Goal: Share content: Share content

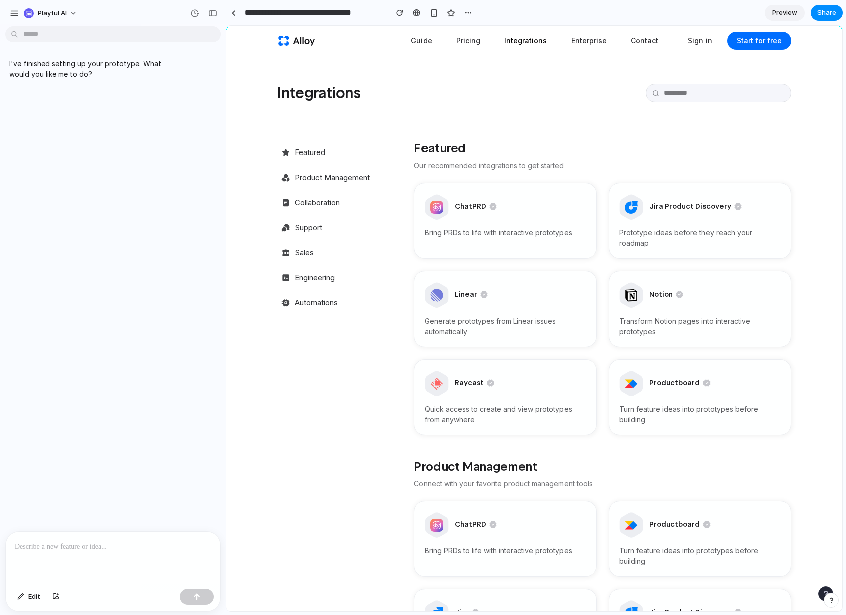
click at [162, 553] on div at bounding box center [113, 558] width 215 height 53
click at [84, 550] on div at bounding box center [113, 558] width 215 height 53
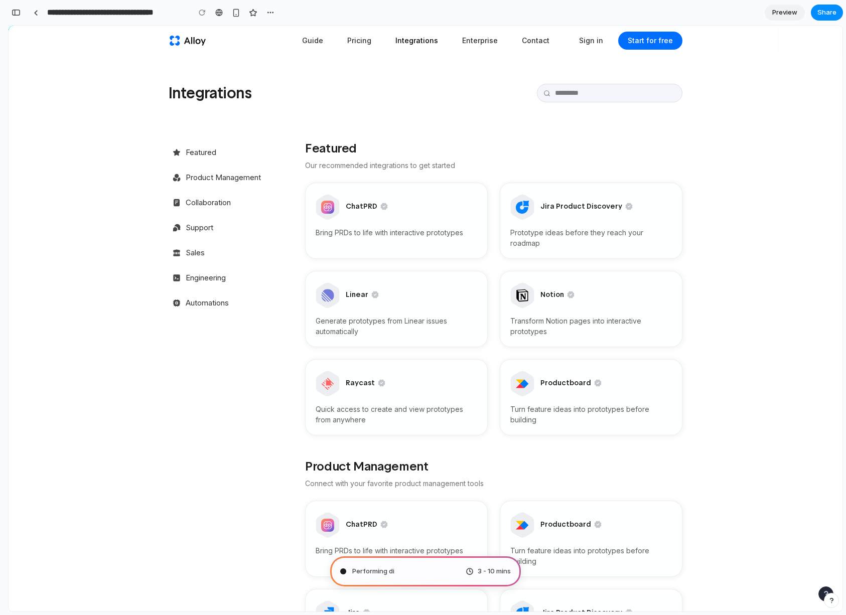
type input "**********"
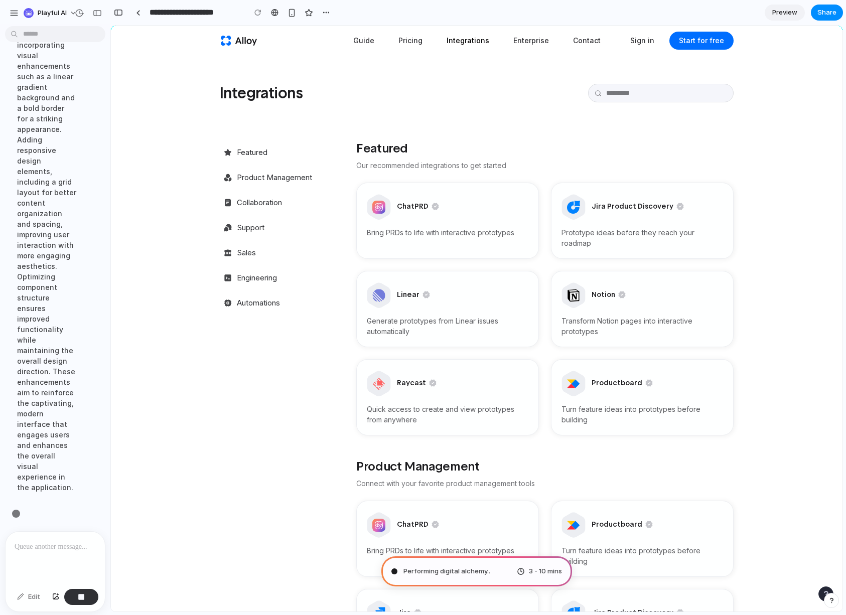
scroll to position [270, 0]
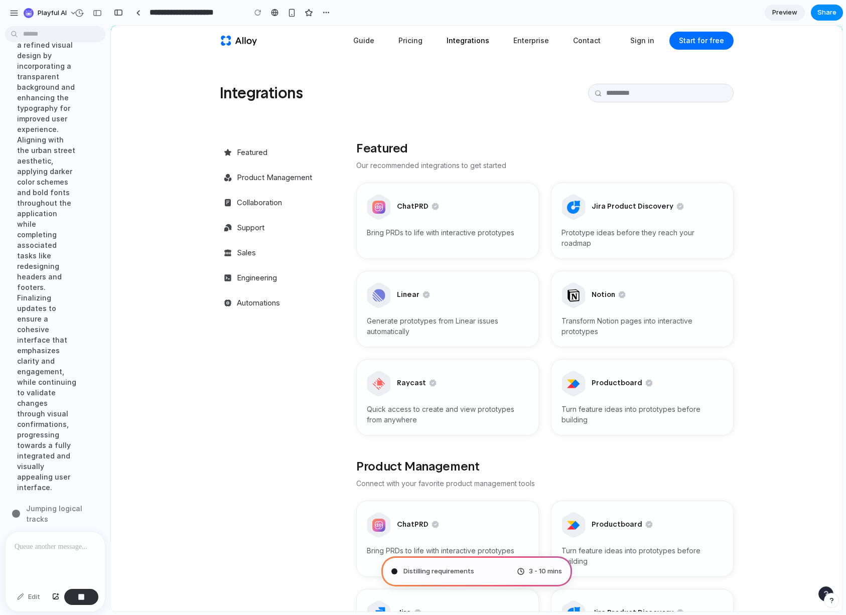
scroll to position [228, 0]
click at [155, 37] on header "Guide Pricing Integrations Enterprise Contact Sign in Start for free" at bounding box center [477, 41] width 732 height 30
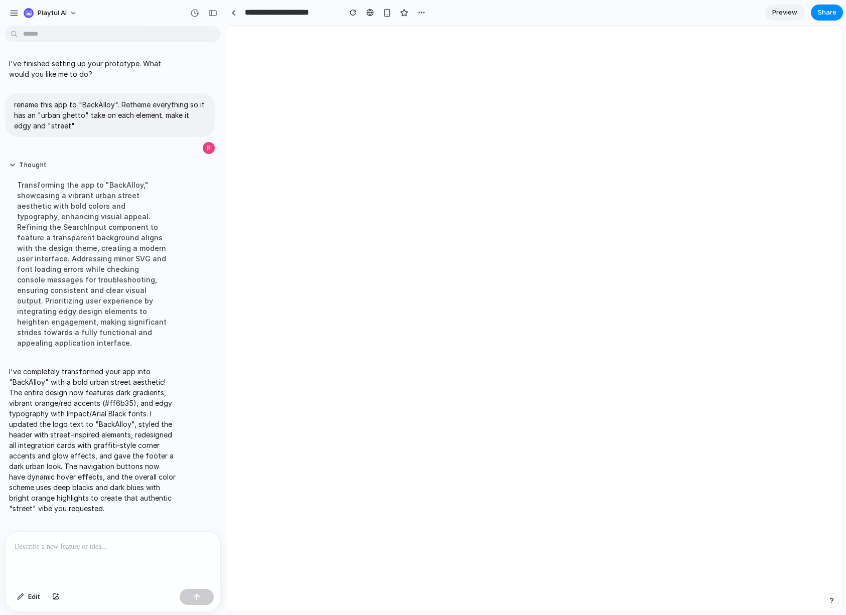
scroll to position [0, 0]
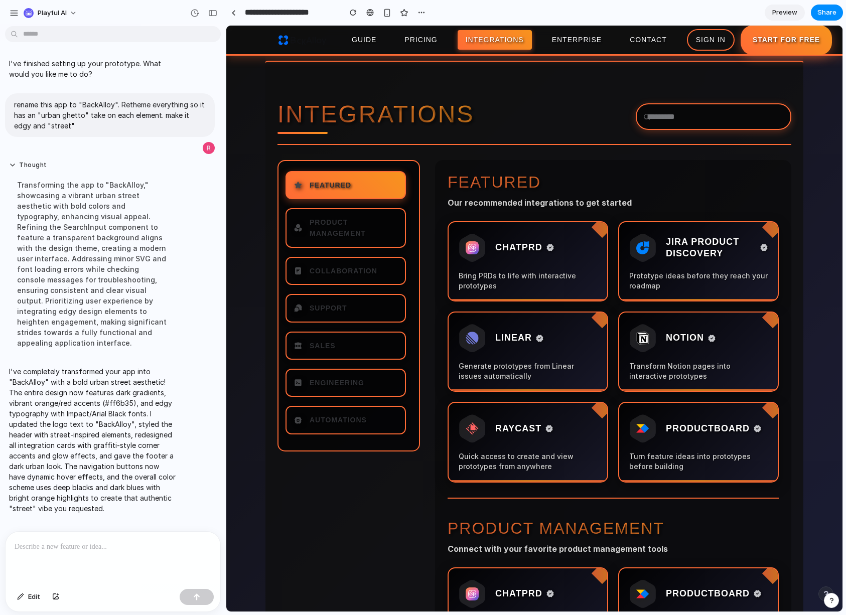
drag, startPoint x: 297, startPoint y: 41, endPoint x: 307, endPoint y: 46, distance: 11.2
click at [307, 46] on icon at bounding box center [302, 40] width 50 height 20
click at [311, 45] on icon at bounding box center [302, 40] width 50 height 20
click at [317, 234] on span "Product Management" at bounding box center [358, 228] width 88 height 23
click at [342, 265] on span "Collaboration" at bounding box center [358, 270] width 88 height 11
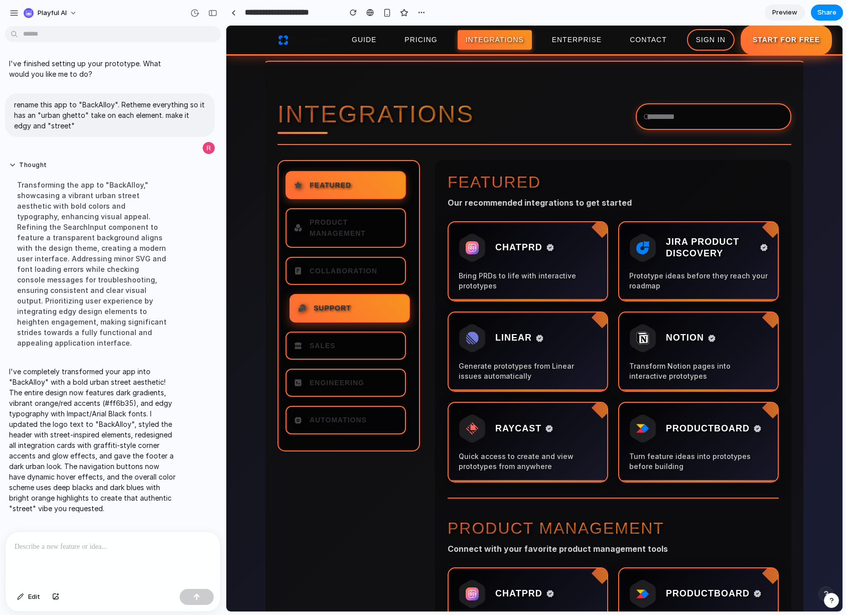
drag, startPoint x: 345, startPoint y: 315, endPoint x: 349, endPoint y: 342, distance: 27.4
click at [345, 317] on link "Support" at bounding box center [349, 308] width 120 height 28
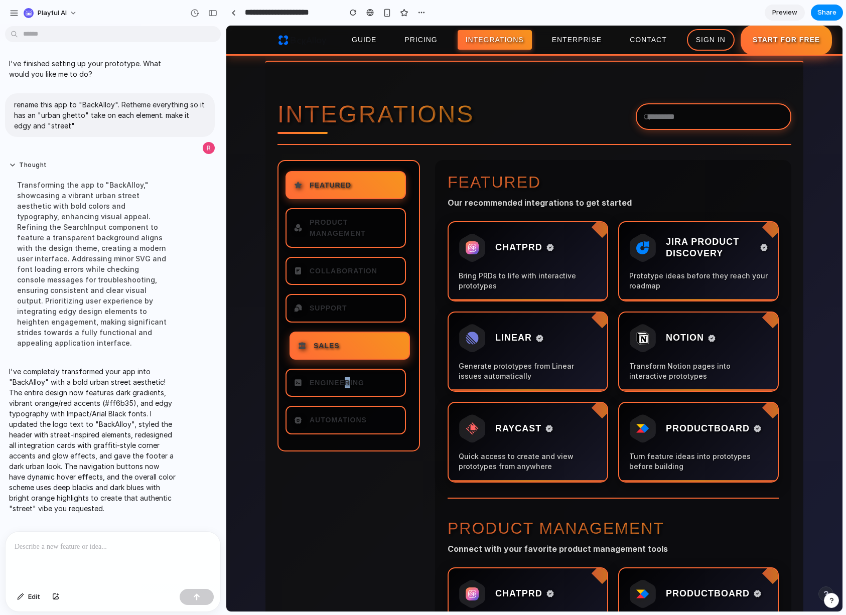
click at [348, 369] on nav "Featured Product Management Collaboration Support Sales Engineering Automations" at bounding box center [348, 305] width 120 height 269
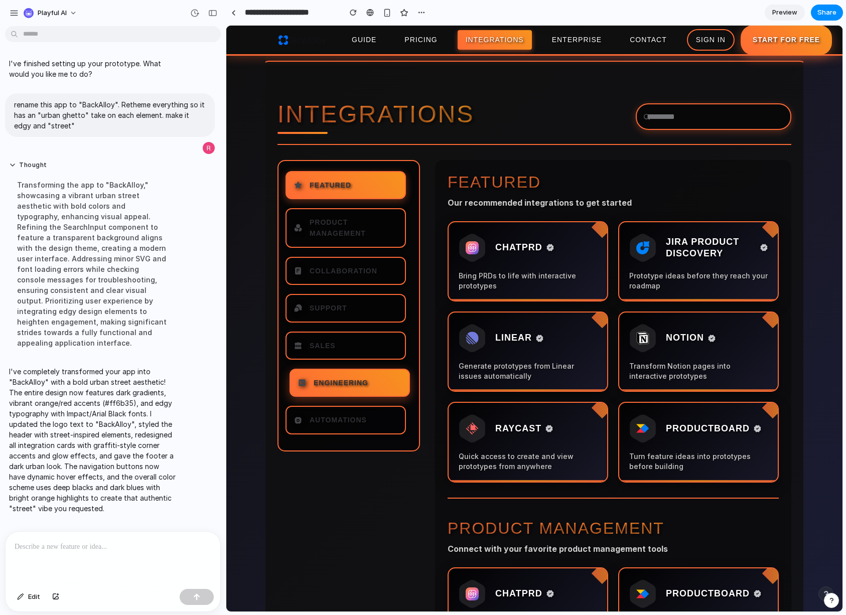
drag, startPoint x: 348, startPoint y: 407, endPoint x: 455, endPoint y: 344, distance: 124.2
click at [350, 407] on link "Automations" at bounding box center [345, 420] width 120 height 28
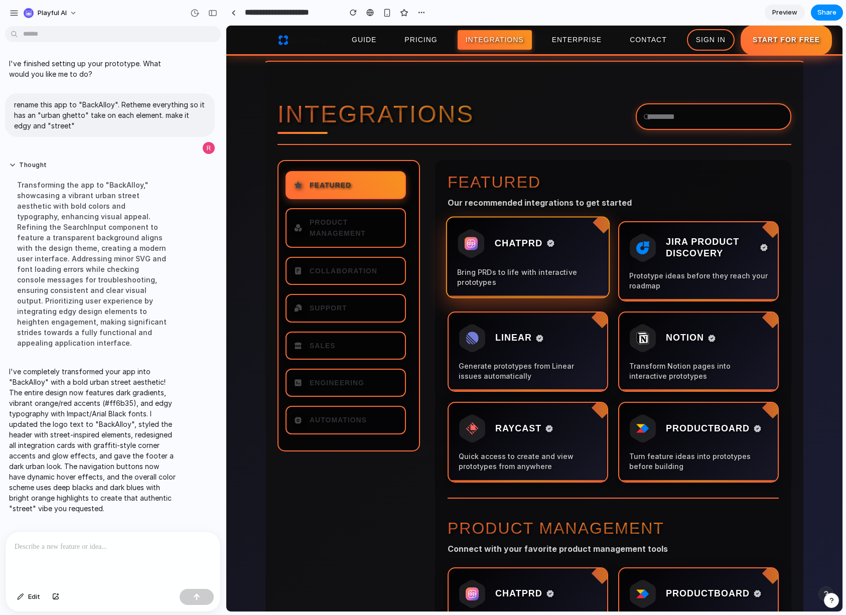
click at [563, 262] on link "ChatPRD Bring PRDs to life with interactive prototypes" at bounding box center [528, 257] width 164 height 82
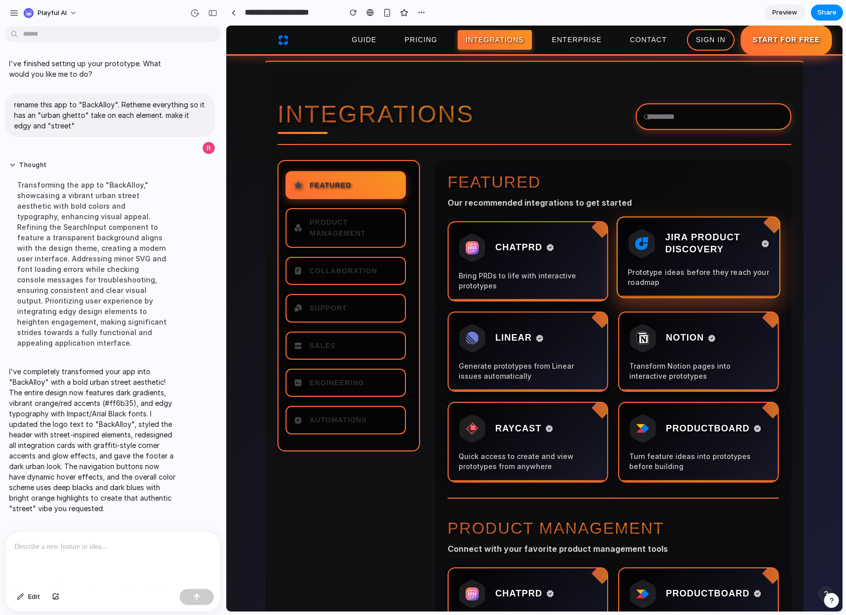
click at [693, 273] on p "Prototype ideas before they reach your roadmap" at bounding box center [698, 277] width 141 height 20
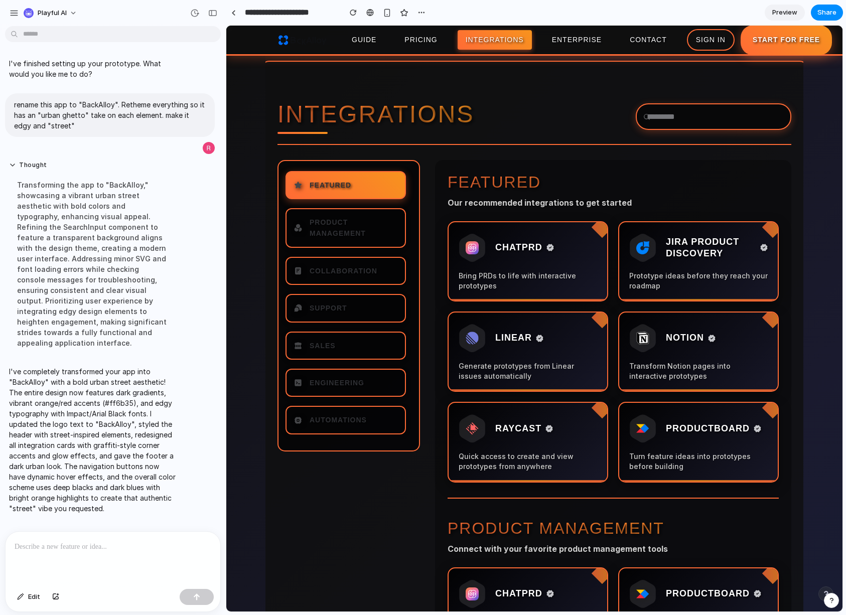
click at [690, 355] on link "Notion Transform Notion pages into interactive prototypes" at bounding box center [698, 352] width 161 height 80
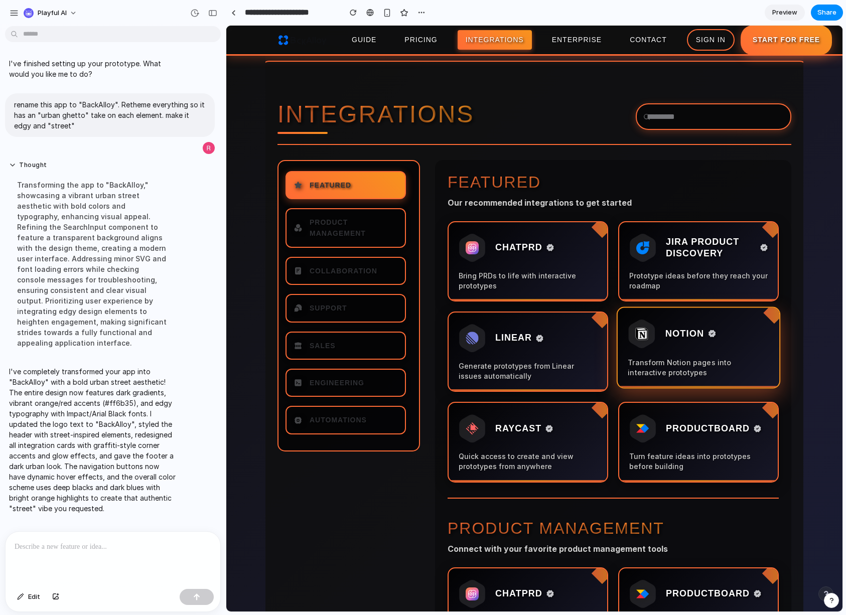
drag, startPoint x: 535, startPoint y: 384, endPoint x: 539, endPoint y: 389, distance: 6.5
click at [537, 386] on link "Linear Generate prototypes from Linear issues automatically" at bounding box center [528, 352] width 161 height 80
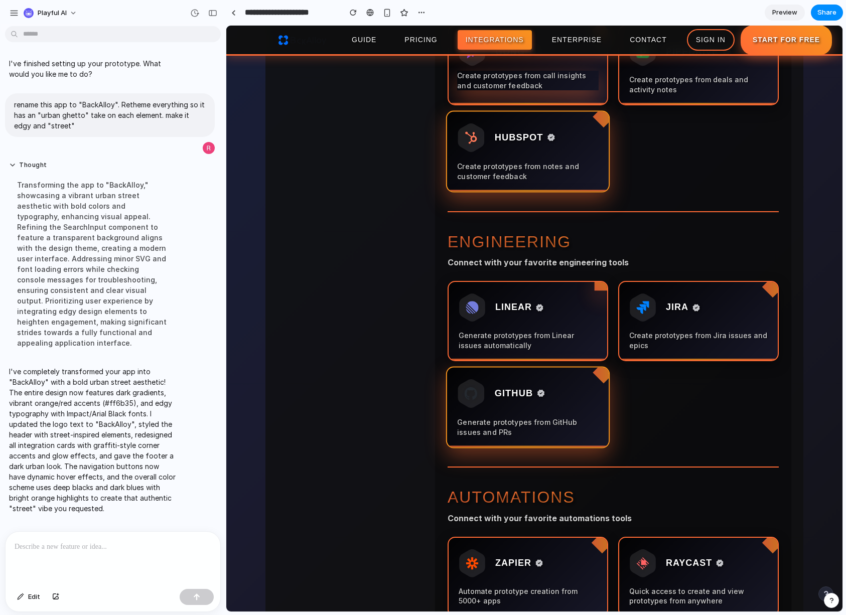
scroll to position [2308, 0]
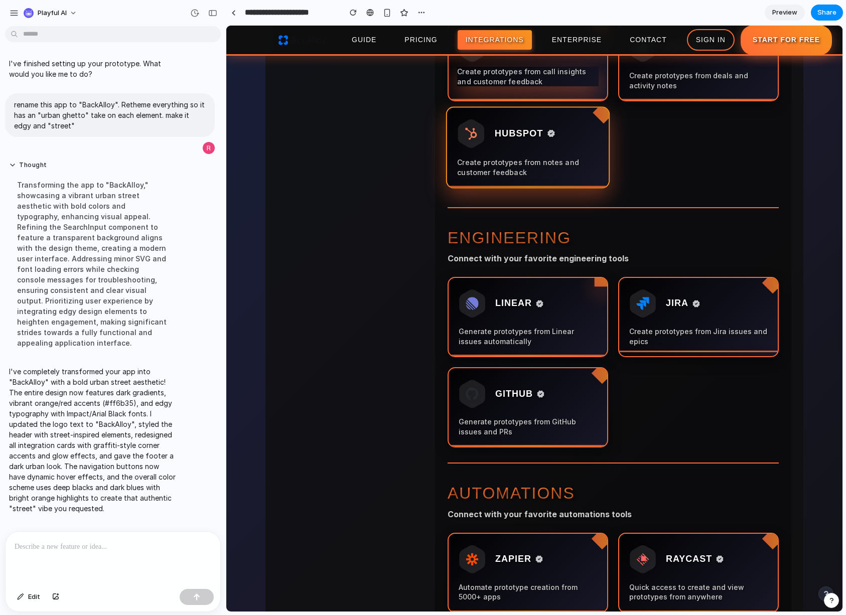
click at [510, 238] on h2 "Engineering" at bounding box center [613, 237] width 331 height 19
drag, startPoint x: 533, startPoint y: 234, endPoint x: 415, endPoint y: 230, distance: 118.5
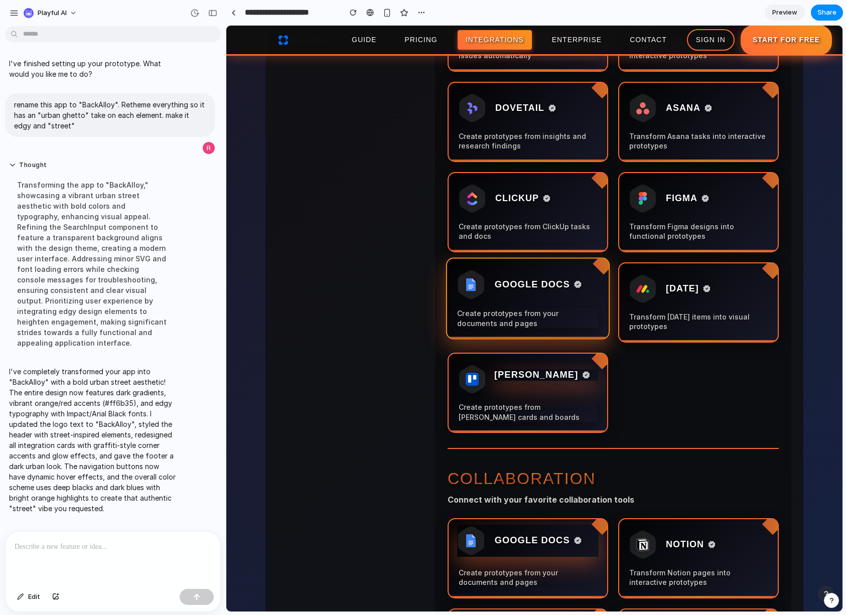
scroll to position [753, 0]
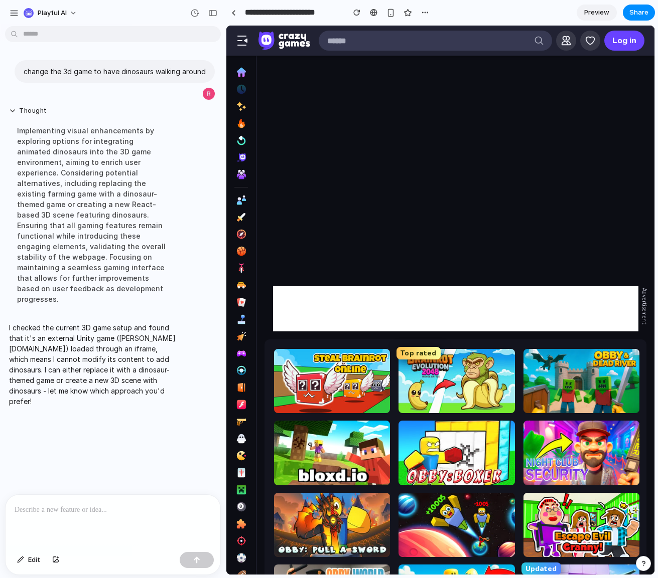
drag, startPoint x: 133, startPoint y: 393, endPoint x: 123, endPoint y: 421, distance: 29.2
click at [133, 395] on div "change the 3d game to have dinosaurs walking around Thought Implementing visual…" at bounding box center [110, 262] width 220 height 465
click at [91, 517] on div at bounding box center [113, 521] width 215 height 53
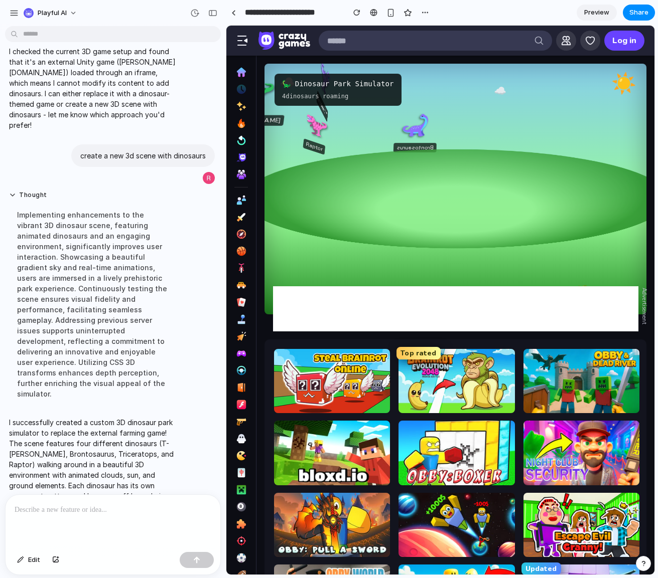
drag, startPoint x: 446, startPoint y: 202, endPoint x: 405, endPoint y: 198, distance: 40.8
click at [403, 201] on div at bounding box center [455, 199] width 572 height 99
drag, startPoint x: 437, startPoint y: 159, endPoint x: 409, endPoint y: 160, distance: 27.1
drag, startPoint x: 409, startPoint y: 160, endPoint x: 379, endPoint y: 123, distance: 47.7
click at [378, 122] on div "🦖 T-[PERSON_NAME] 🦕 Brontosaurus 🦖 Triceratops 🦖 Raptor" at bounding box center [455, 196] width 323 height 190
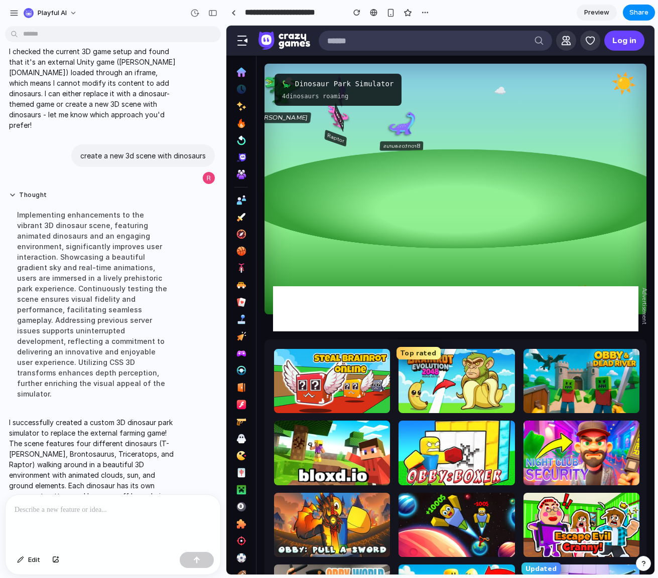
drag, startPoint x: 435, startPoint y: 152, endPoint x: 376, endPoint y: 159, distance: 59.7
click at [375, 158] on div at bounding box center [455, 199] width 572 height 99
drag, startPoint x: 484, startPoint y: 164, endPoint x: 448, endPoint y: 183, distance: 40.8
click at [448, 183] on div at bounding box center [455, 199] width 572 height 99
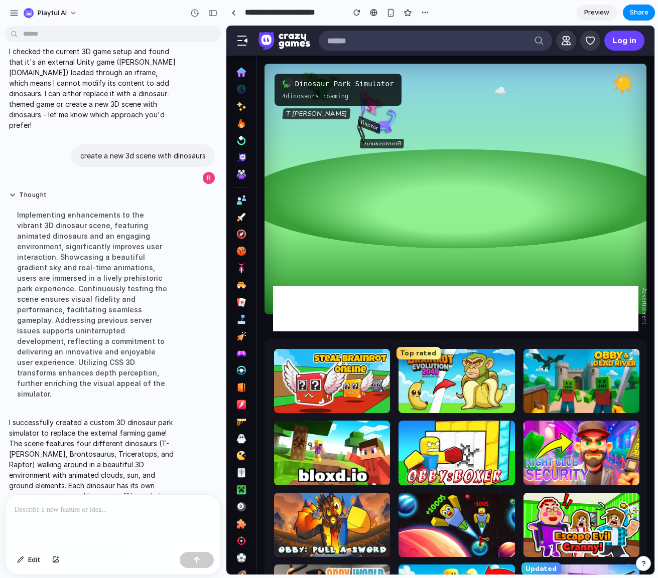
drag, startPoint x: 444, startPoint y: 166, endPoint x: 382, endPoint y: 161, distance: 61.4
click at [382, 161] on div at bounding box center [455, 199] width 572 height 99
drag, startPoint x: 451, startPoint y: 181, endPoint x: 544, endPoint y: 201, distance: 95.6
click at [534, 202] on div at bounding box center [455, 199] width 572 height 99
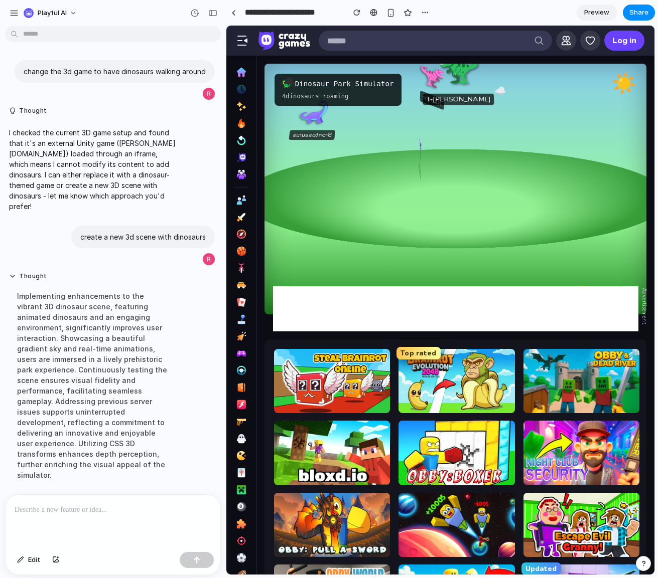
click at [323, 97] on div "4 dinosaurs roaming" at bounding box center [338, 96] width 112 height 9
drag, startPoint x: 360, startPoint y: 85, endPoint x: 401, endPoint y: 88, distance: 41.3
click at [366, 85] on div "🦕 Dinosaur Park Simulator" at bounding box center [338, 84] width 112 height 11
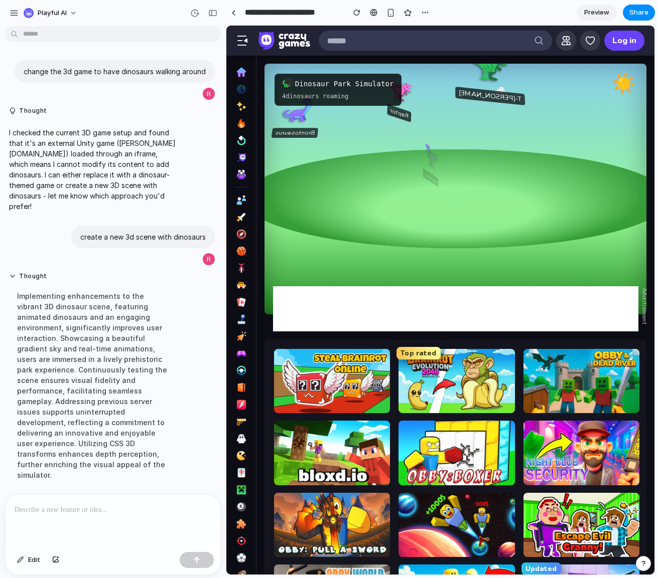
click at [422, 156] on div at bounding box center [455, 199] width 572 height 99
click at [445, 163] on div at bounding box center [455, 199] width 572 height 99
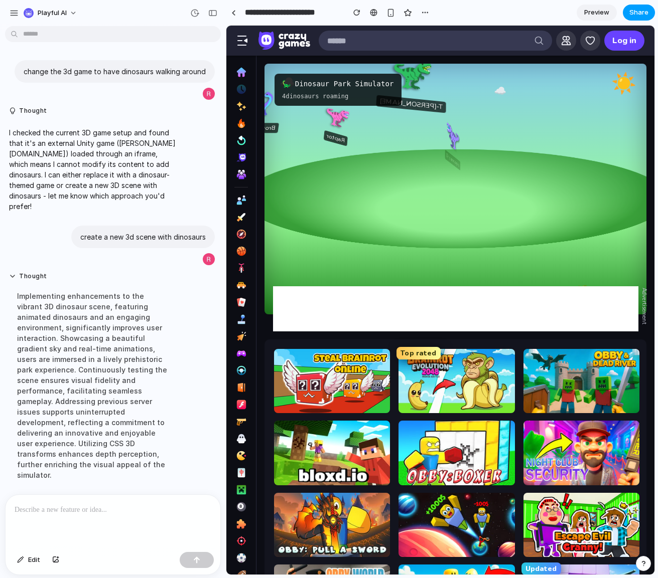
click at [643, 13] on span "Share" at bounding box center [638, 13] width 19 height 10
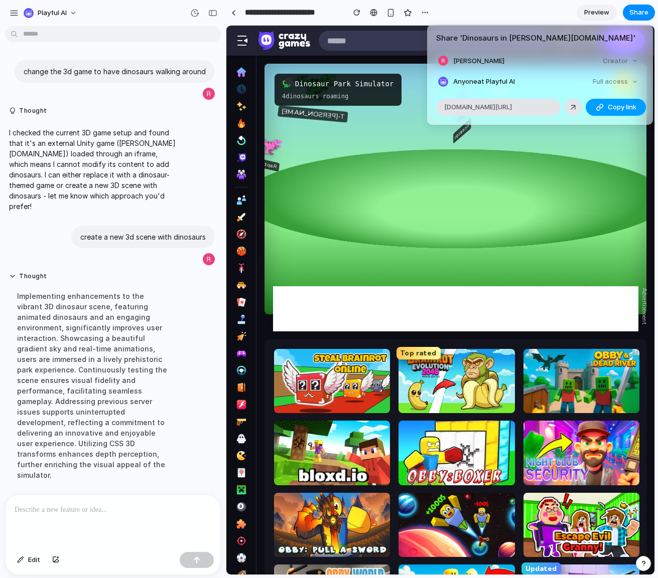
click at [620, 107] on span "Copy link" at bounding box center [622, 107] width 29 height 10
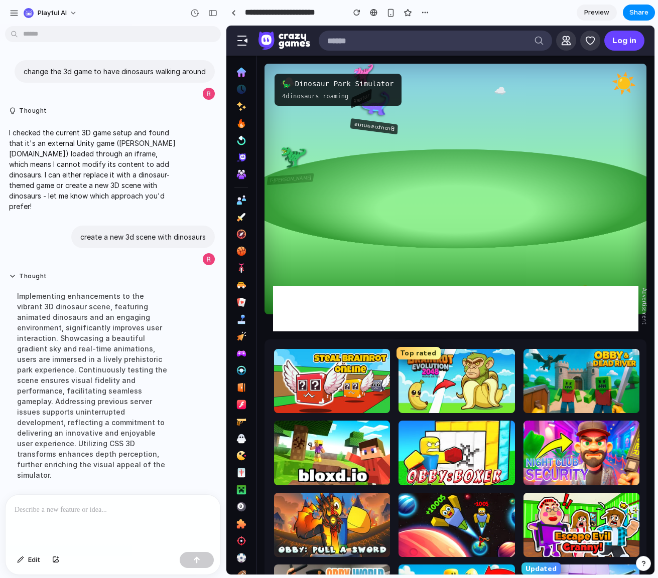
click at [333, 179] on div "Share ' Dinosaurs in [PERSON_NAME][DOMAIN_NAME] ' [PERSON_NAME] Creator Anyone …" at bounding box center [329, 289] width 658 height 578
click at [337, 169] on div at bounding box center [455, 199] width 572 height 99
